Goal: Information Seeking & Learning: Learn about a topic

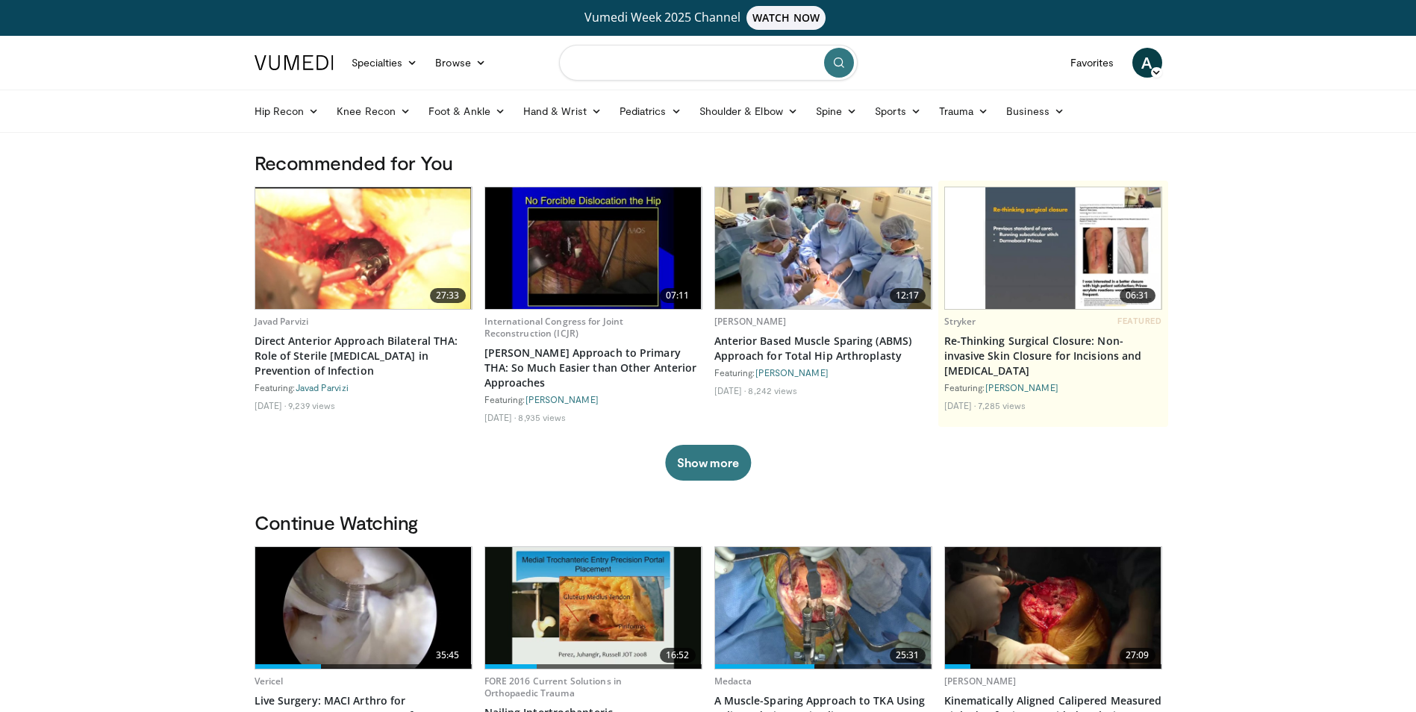
click at [590, 67] on input "Search topics, interventions" at bounding box center [708, 63] width 299 height 36
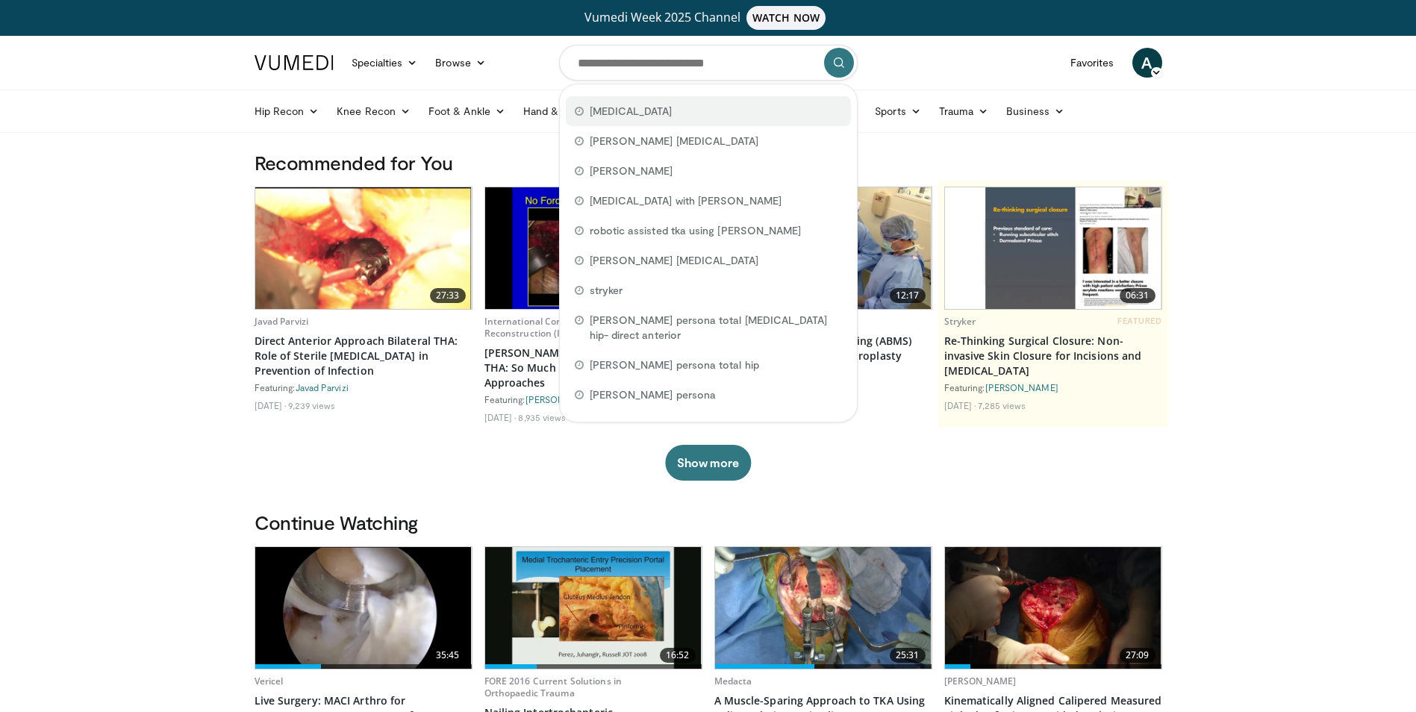
click at [622, 112] on span "[MEDICAL_DATA]" at bounding box center [631, 111] width 83 height 15
type input "**********"
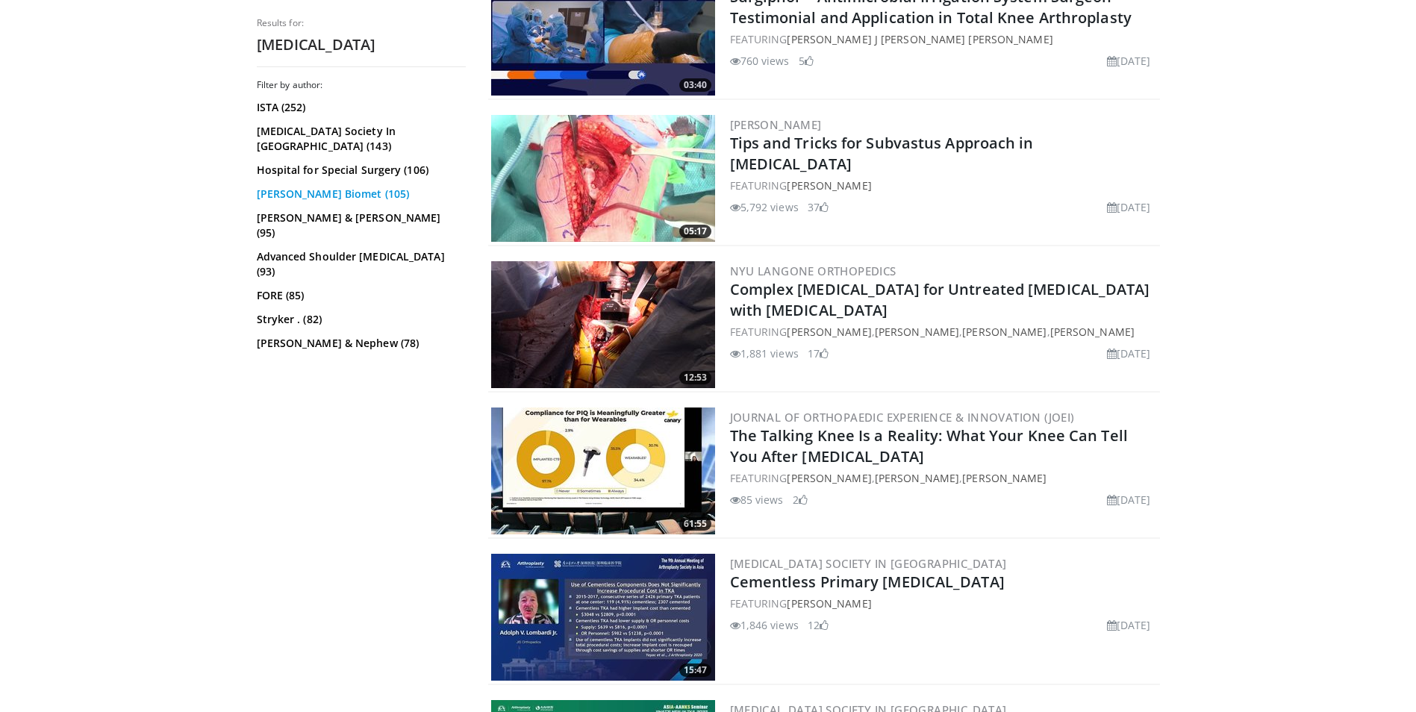
scroll to position [2687, 0]
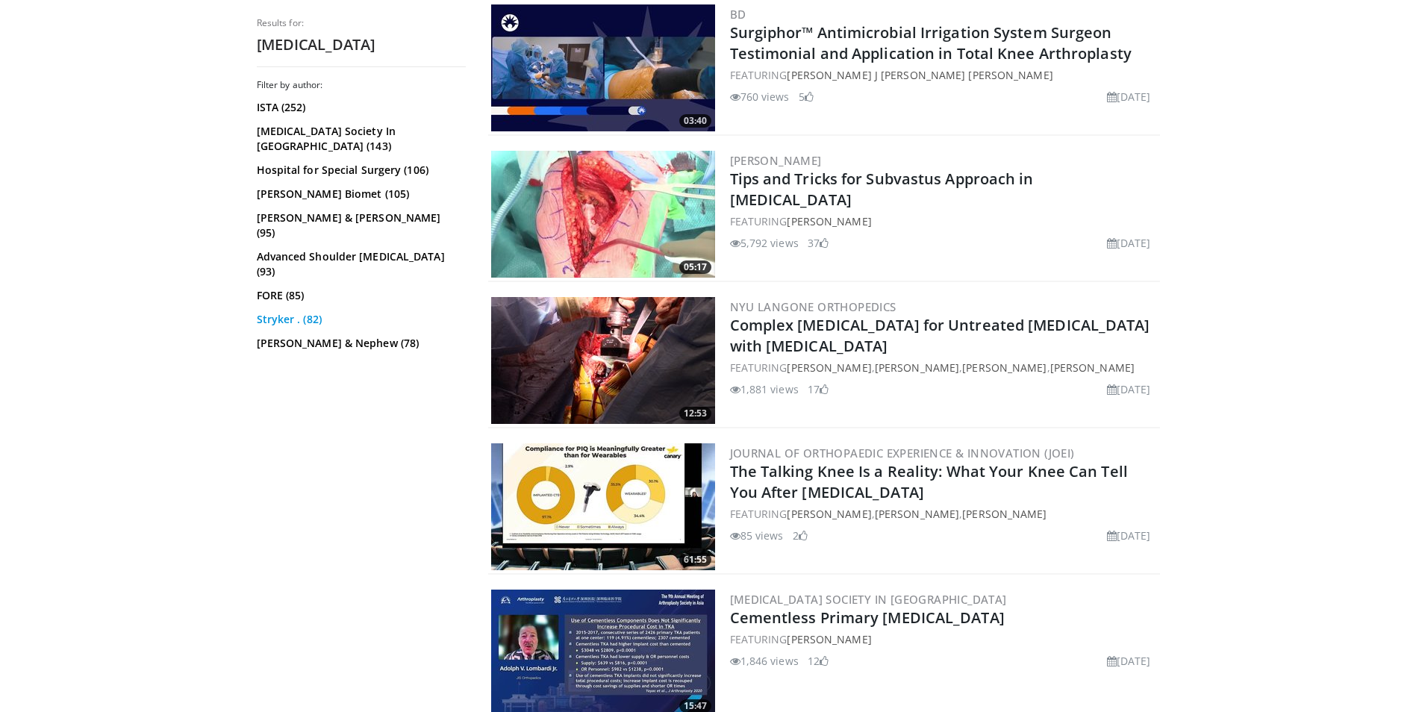
click at [295, 312] on link "Stryker . (82)" at bounding box center [359, 319] width 205 height 15
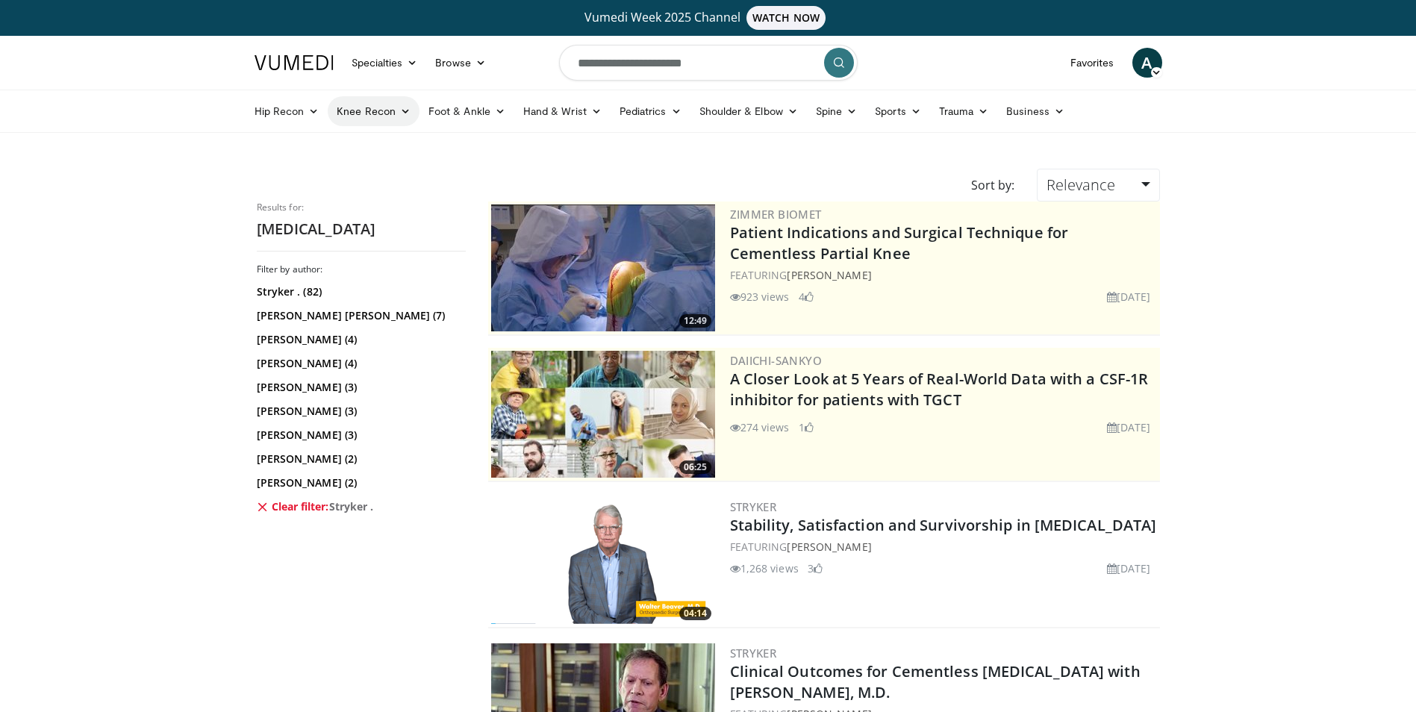
click at [390, 110] on link "Knee Recon" at bounding box center [374, 111] width 92 height 30
click at [387, 140] on link "Knee Arthroplasty" at bounding box center [417, 146] width 178 height 24
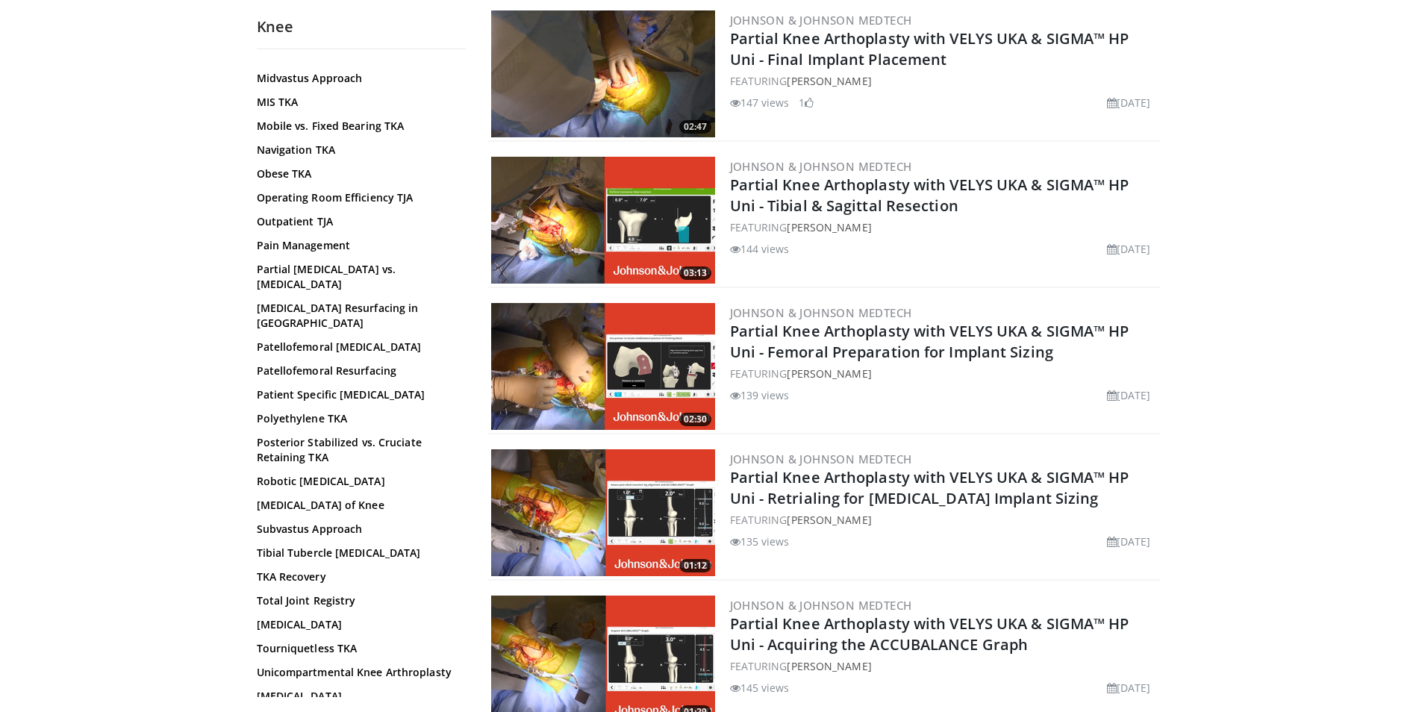
scroll to position [885, 0]
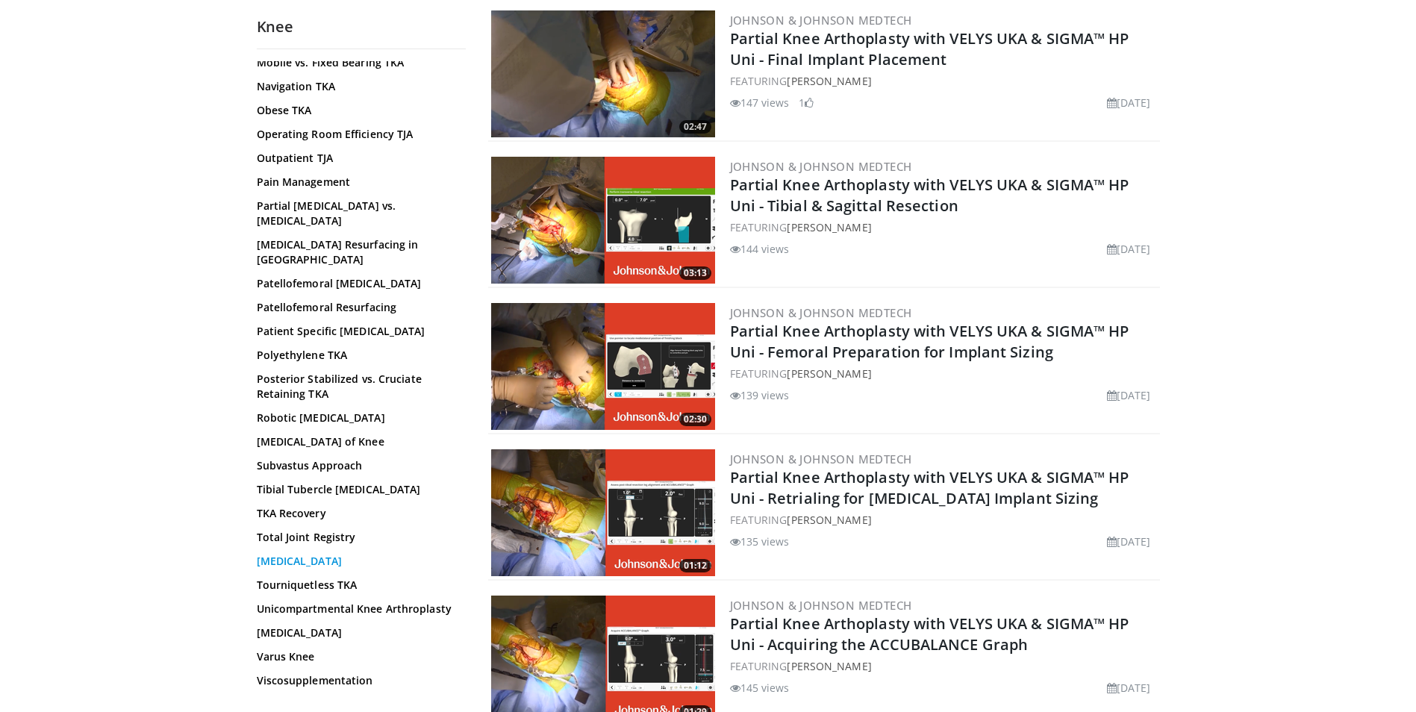
click at [322, 554] on link "Total Knee Arthroplasty" at bounding box center [358, 561] width 202 height 15
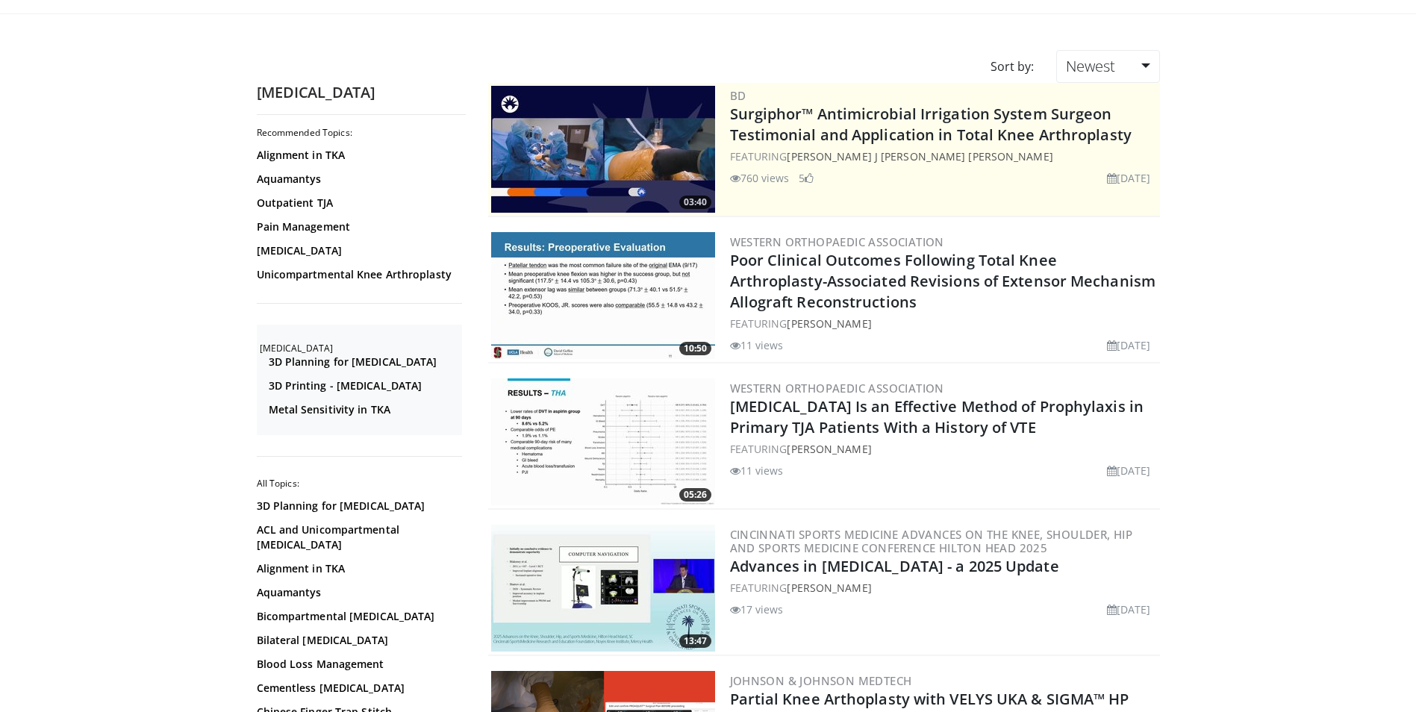
scroll to position [48, 0]
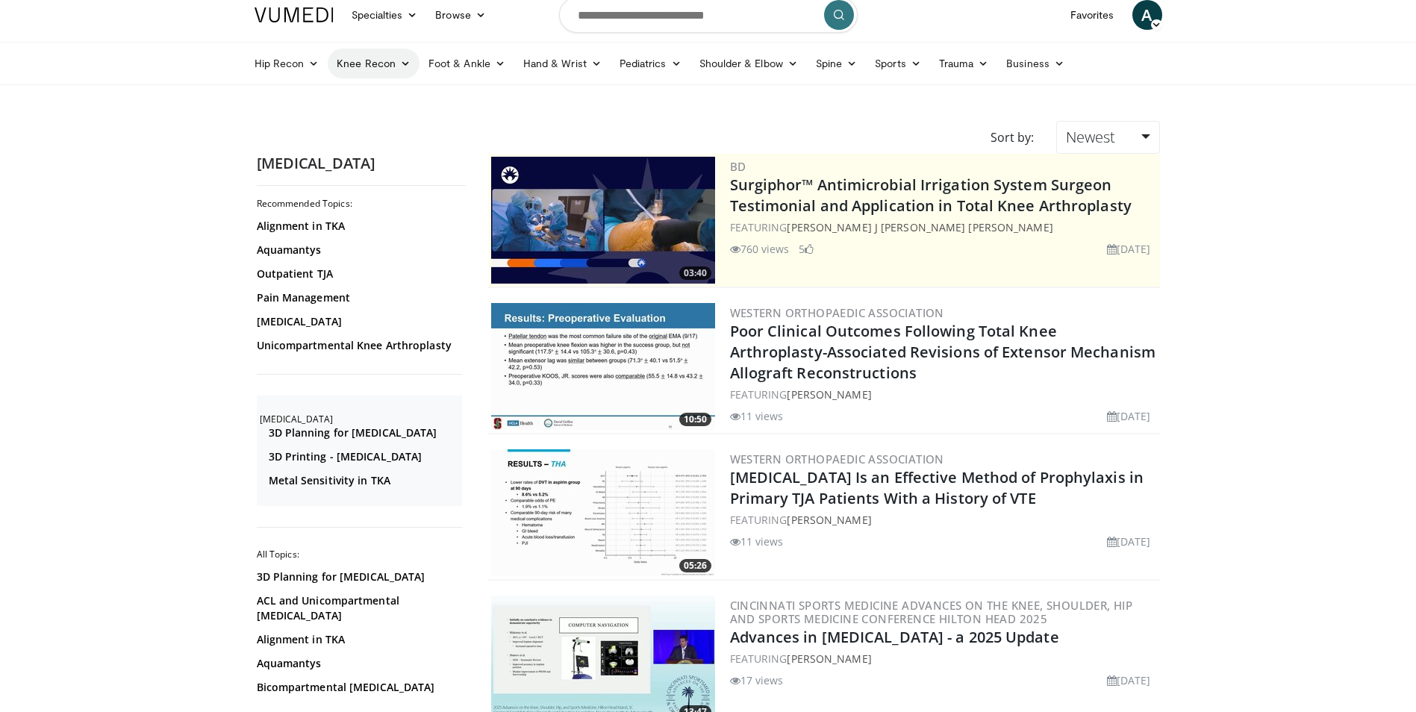
click at [397, 66] on link "Knee Recon" at bounding box center [374, 64] width 92 height 30
click at [385, 97] on link "Knee Arthroplasty" at bounding box center [417, 99] width 178 height 24
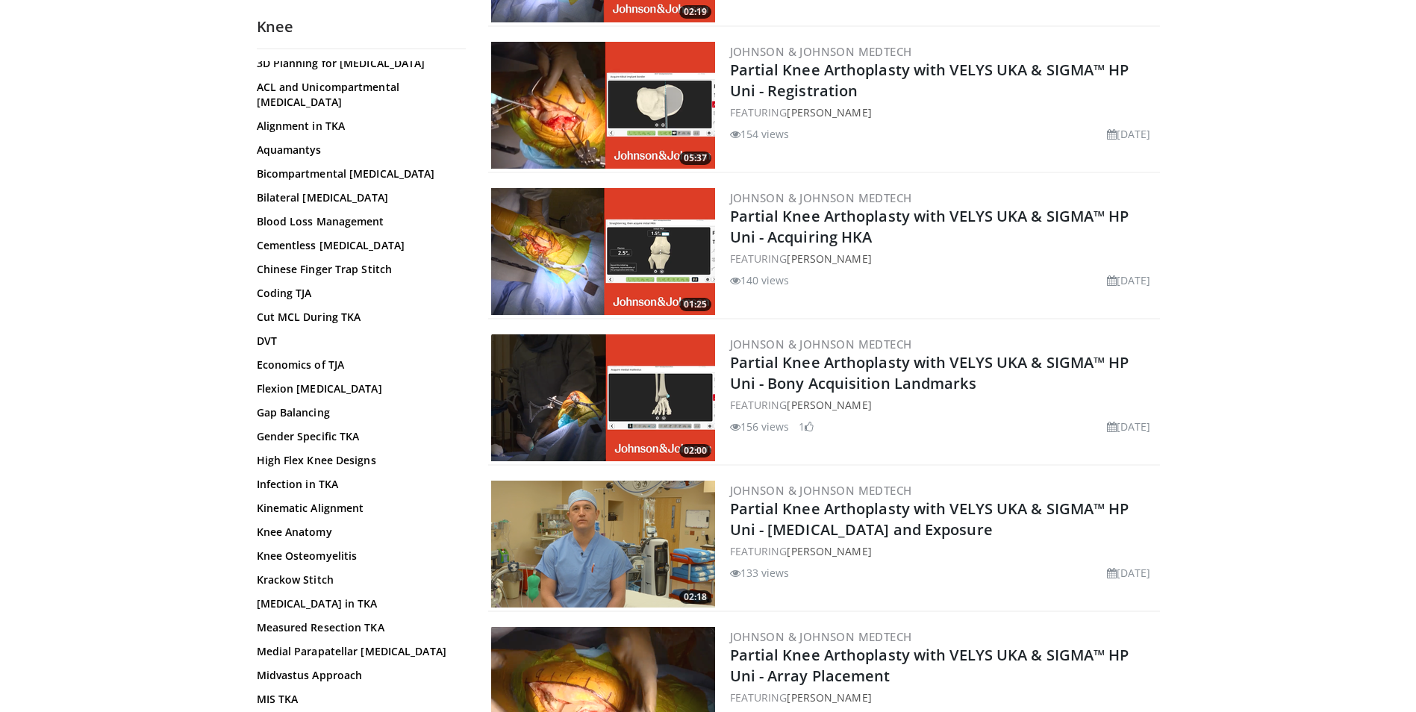
scroll to position [3359, 0]
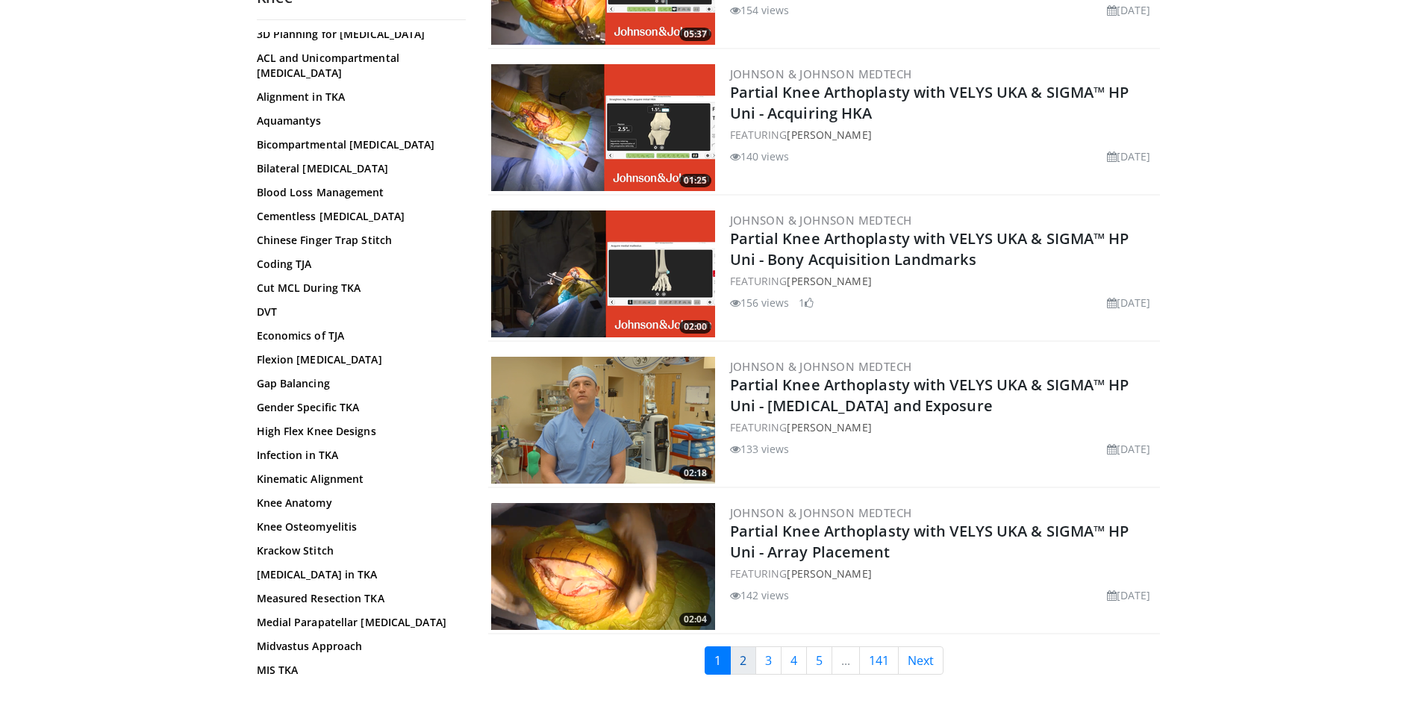
click at [741, 661] on link "2" at bounding box center [743, 660] width 26 height 28
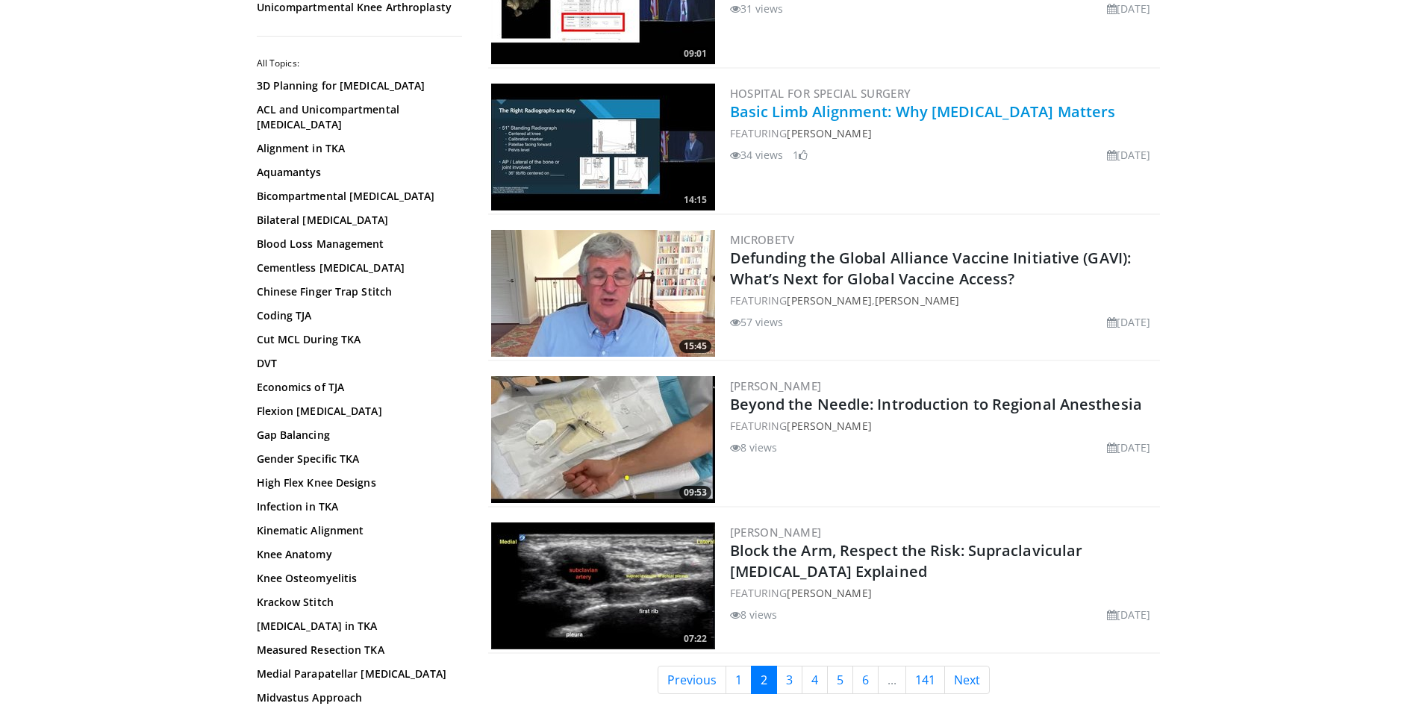
scroll to position [3486, 0]
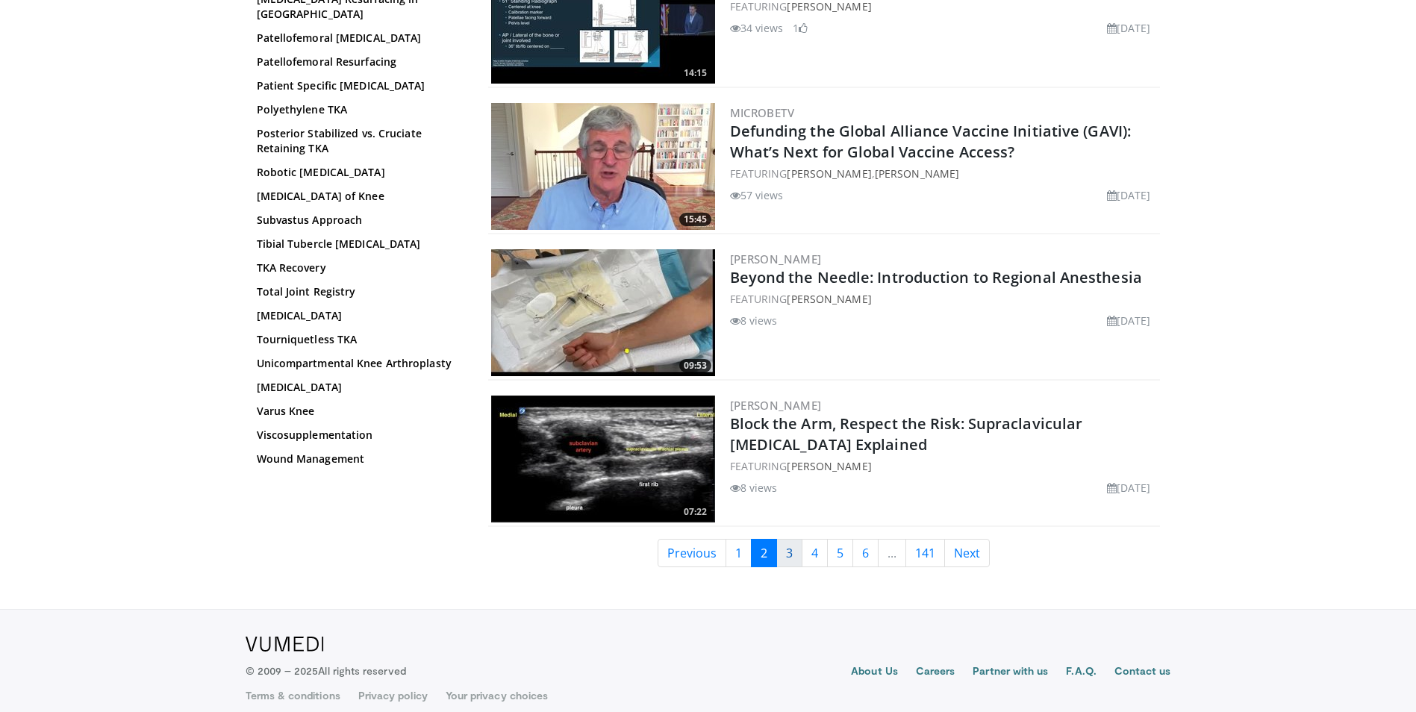
click at [791, 539] on link "3" at bounding box center [789, 553] width 26 height 28
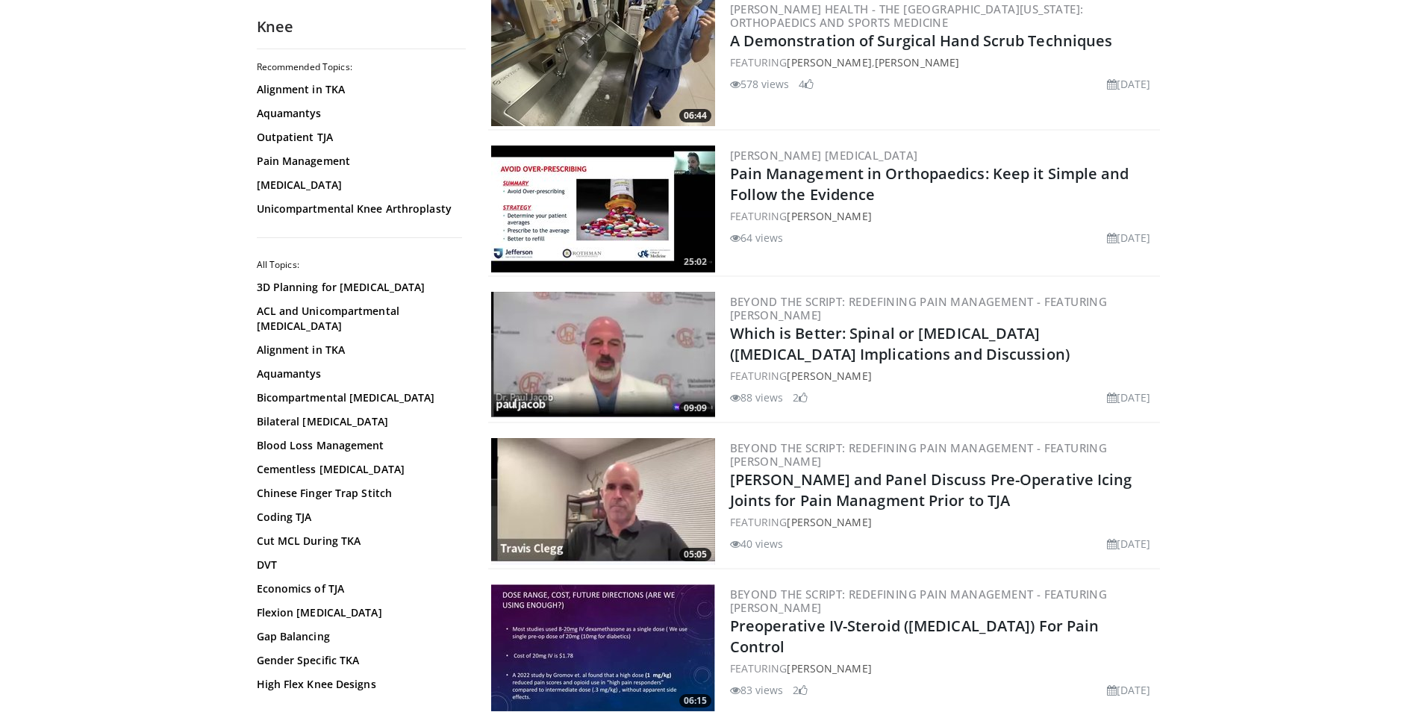
scroll to position [3496, 0]
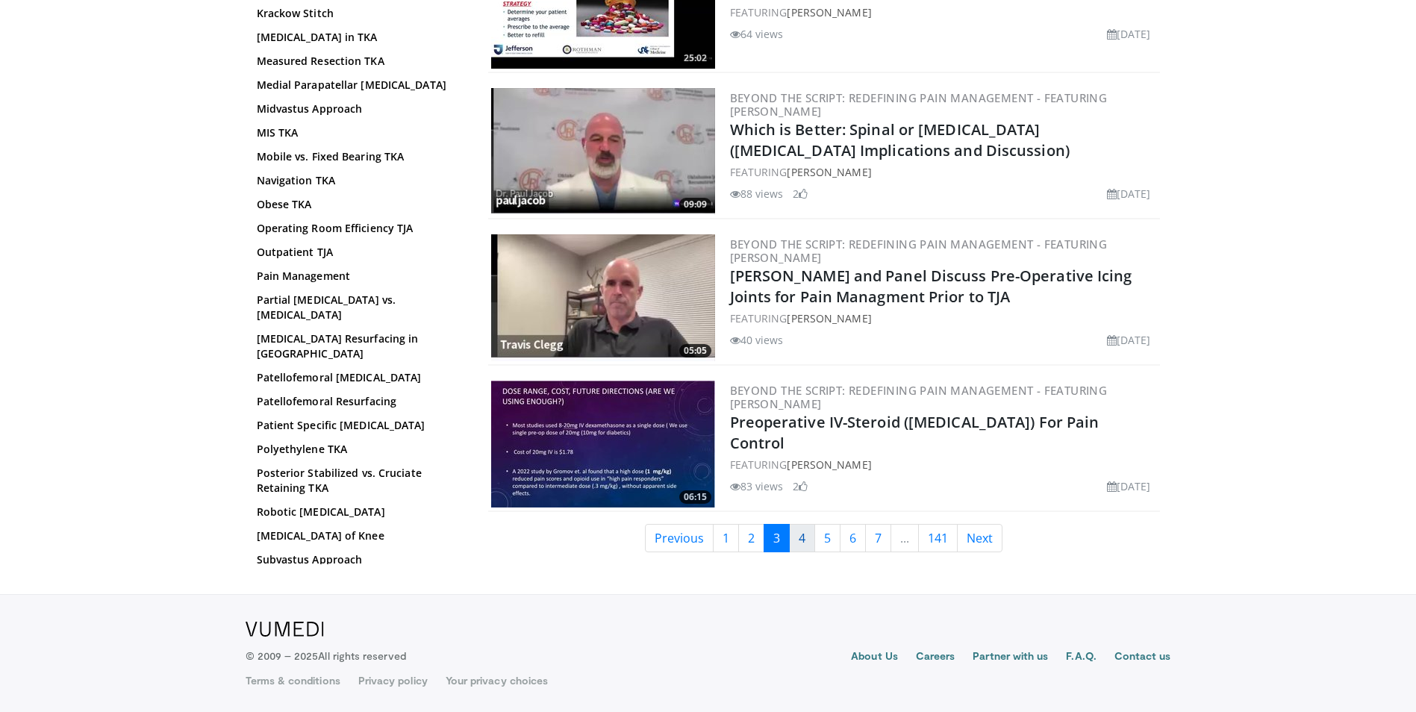
click at [799, 533] on link "4" at bounding box center [802, 538] width 26 height 28
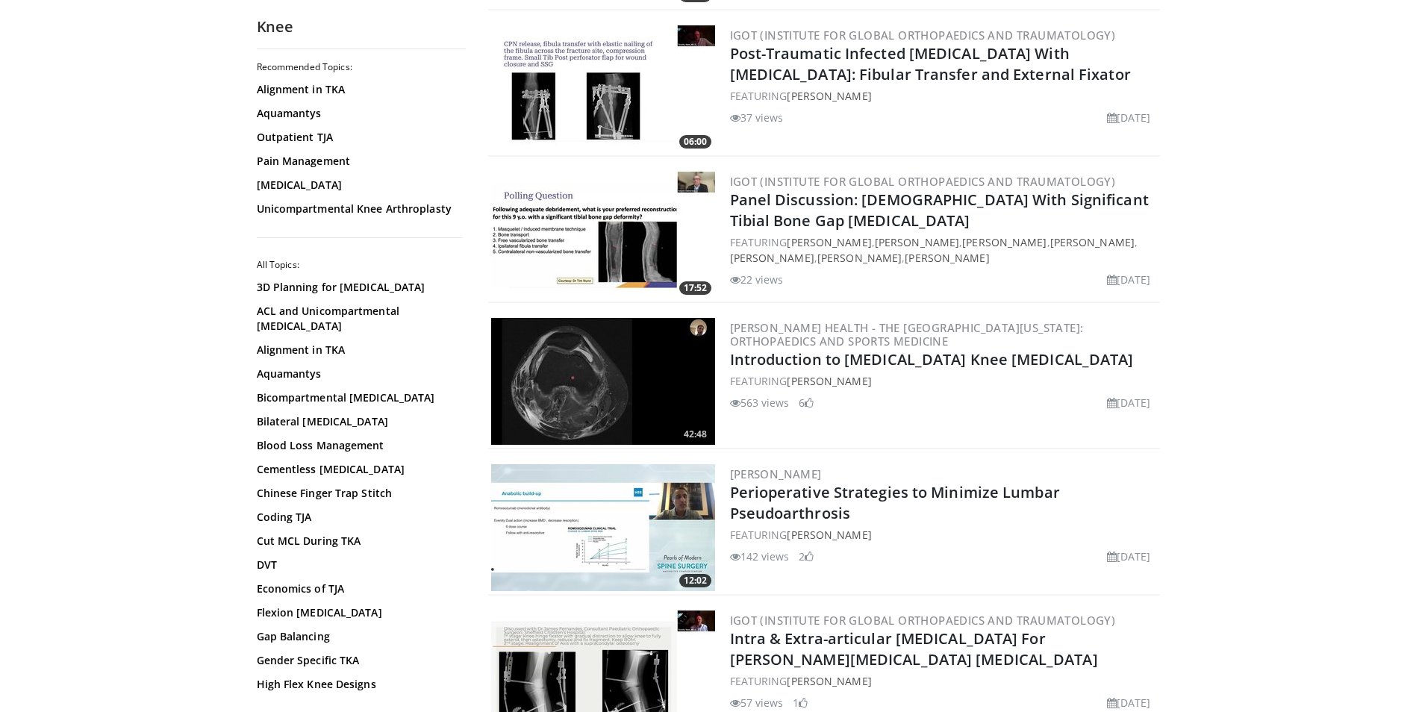
scroll to position [2538, 0]
